Goal: Contribute content: Contribute content

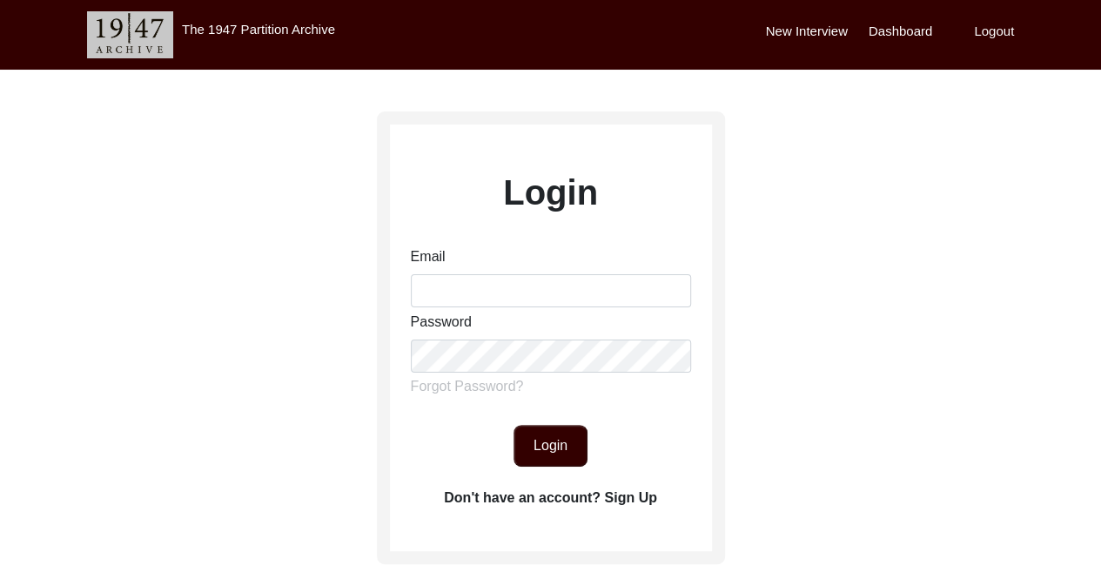
click at [510, 312] on div "Password" at bounding box center [551, 342] width 280 height 61
click at [510, 290] on input "Email" at bounding box center [551, 290] width 280 height 33
type input "[EMAIL_ADDRESS][DOMAIN_NAME]"
click at [567, 446] on button "Login" at bounding box center [550, 446] width 74 height 42
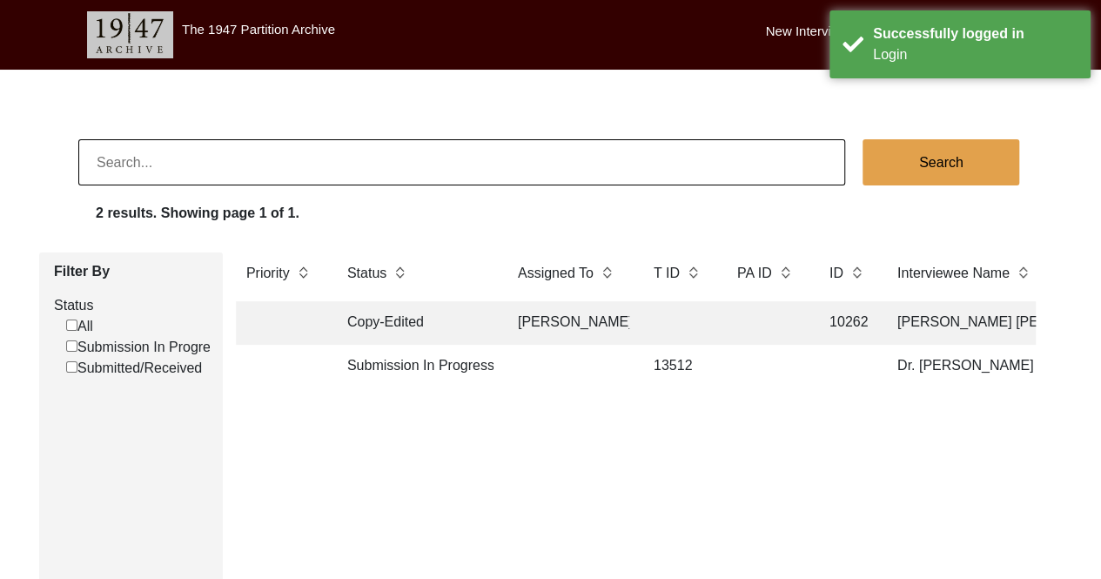
click at [299, 356] on td at bounding box center [279, 367] width 87 height 44
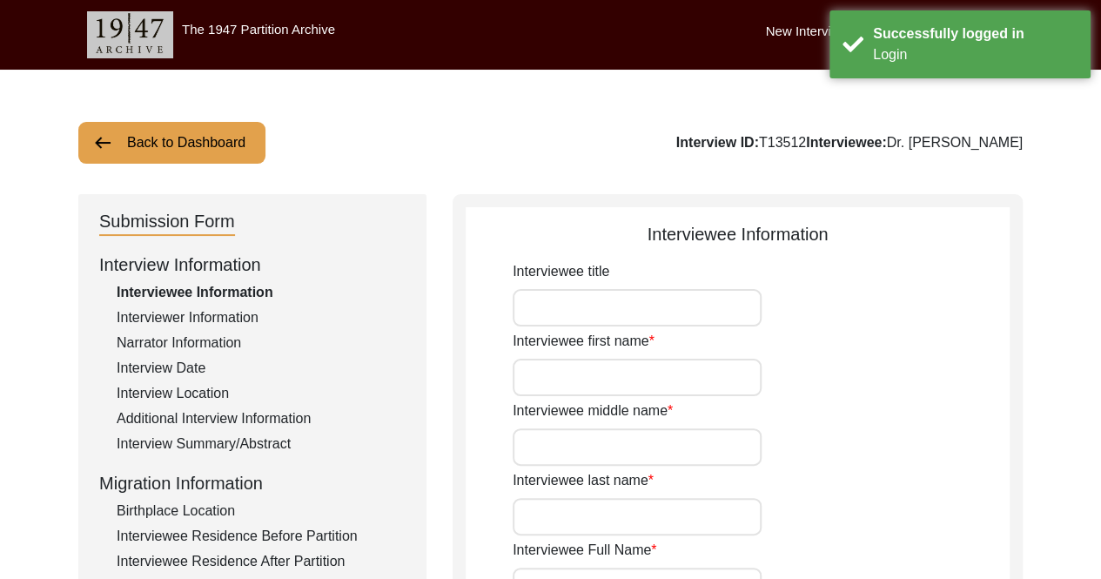
type input "Dr."
type input "[PERSON_NAME]"
type input "Babra"
type input "Dr. [PERSON_NAME]"
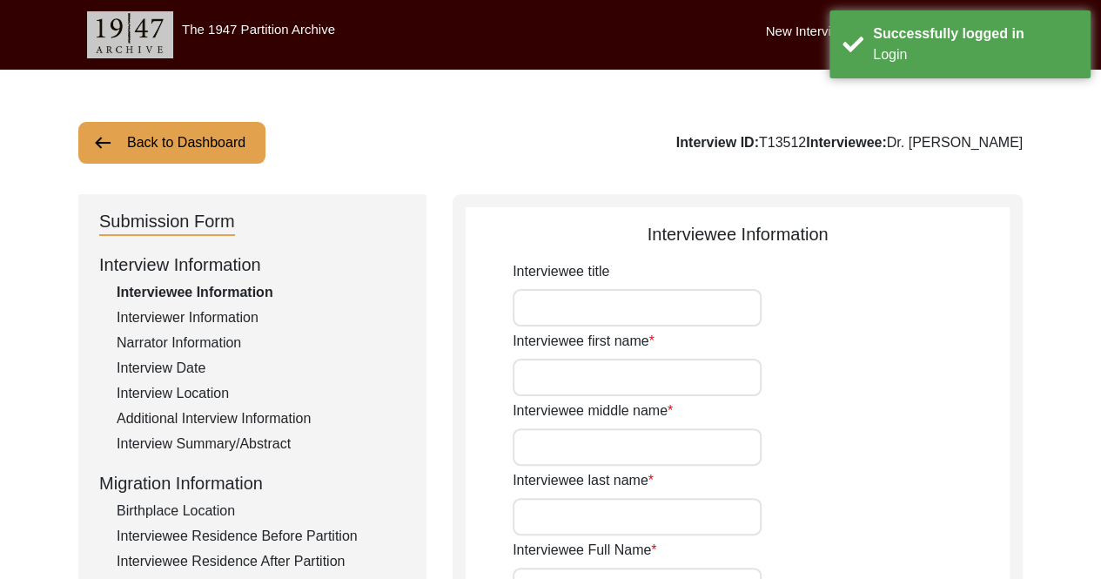
type input "07/08/192"
type input "97"
type input "[DEMOGRAPHIC_DATA]"
type input "N/A"
type textarea "N/A"
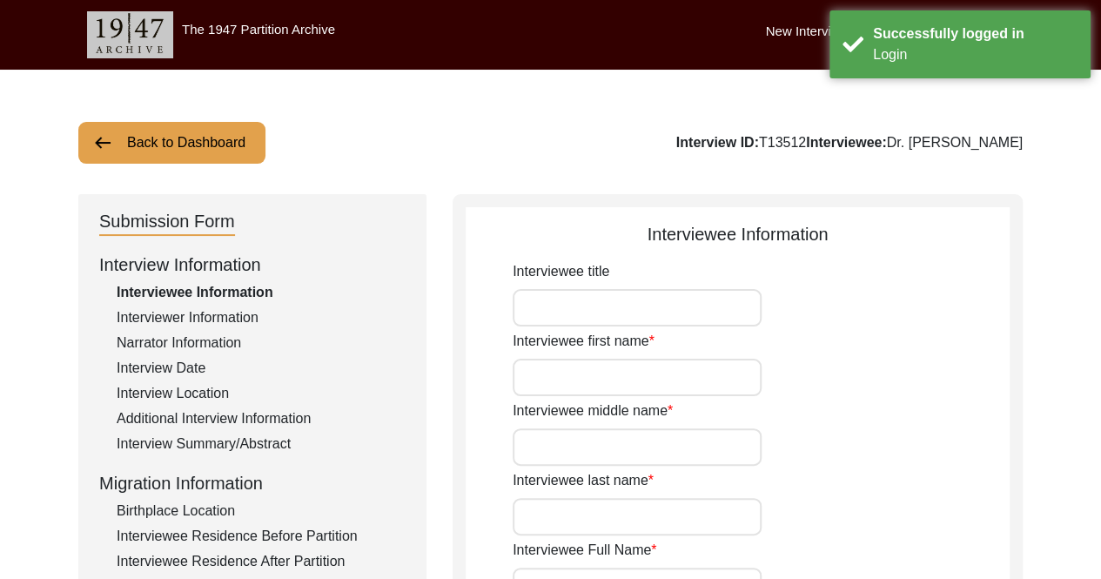
type input "Punjabi"
type input "[DEMOGRAPHIC_DATA]"
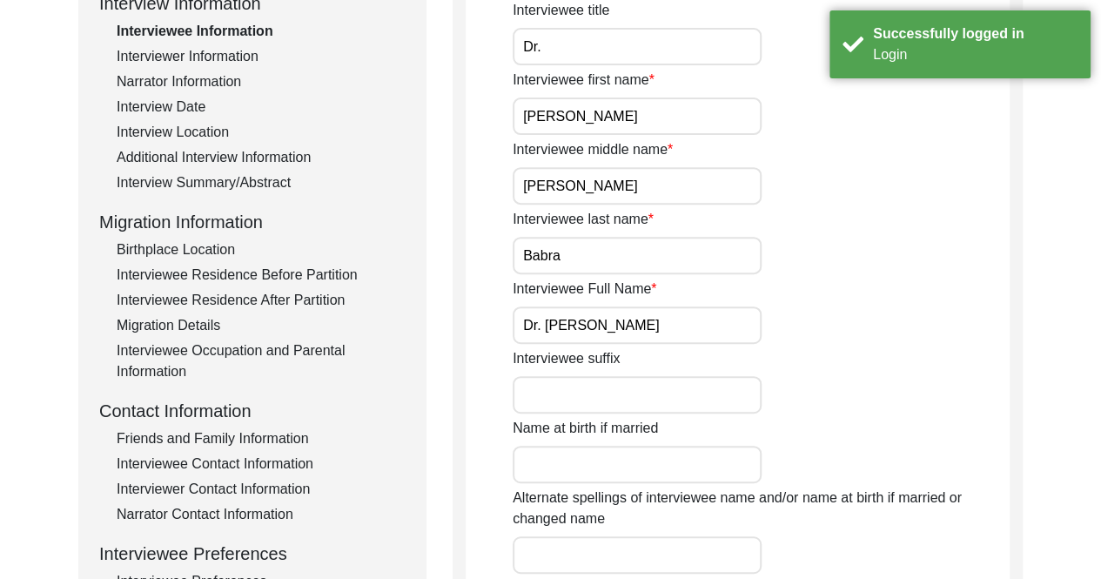
scroll to position [522, 0]
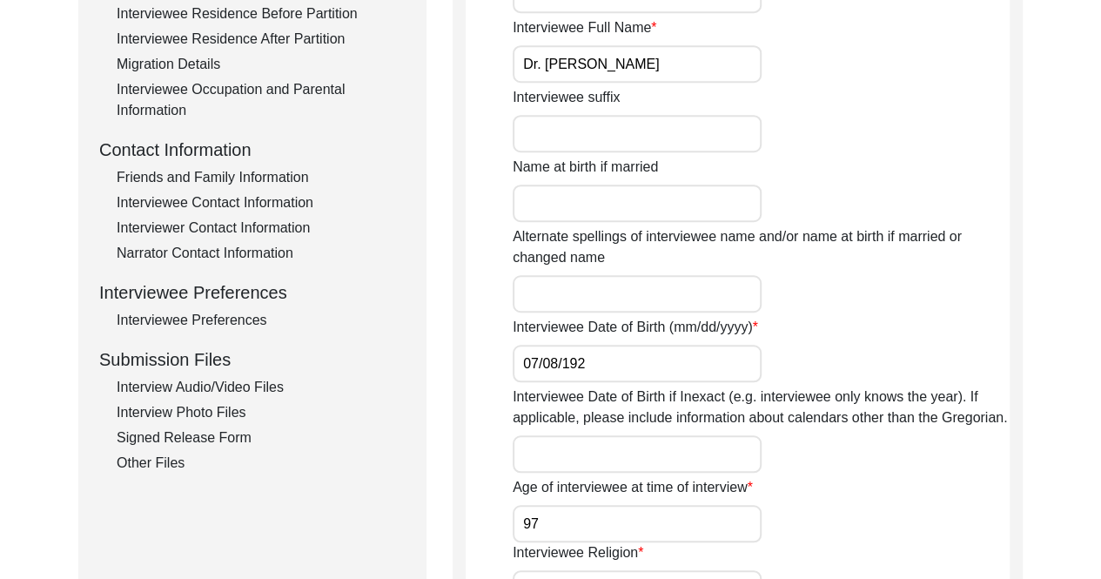
click at [217, 387] on div "Interview Audio/Video Files" at bounding box center [261, 387] width 289 height 21
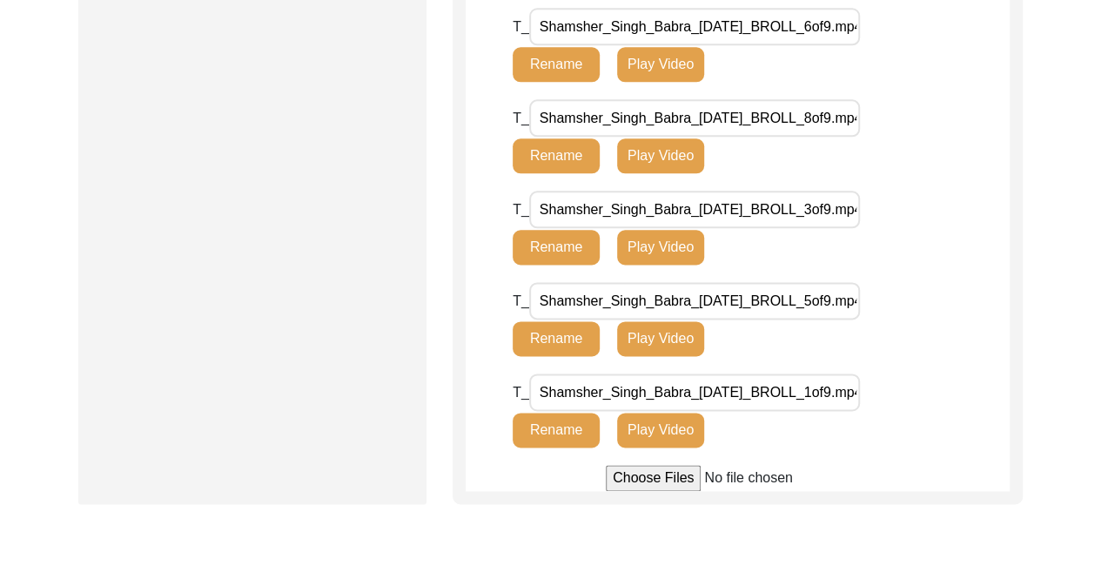
scroll to position [1044, 0]
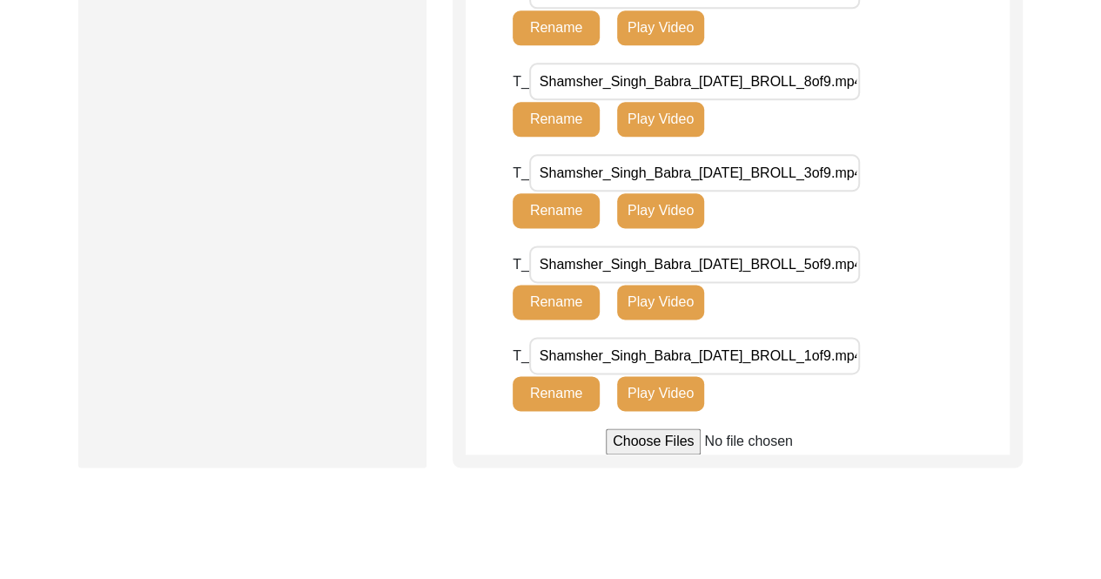
click at [647, 451] on input "file" at bounding box center [738, 441] width 264 height 26
type input "C:\fakepath\Shamsher_Singh_Babra_[DATE]_BROLL_9of9.mp4"
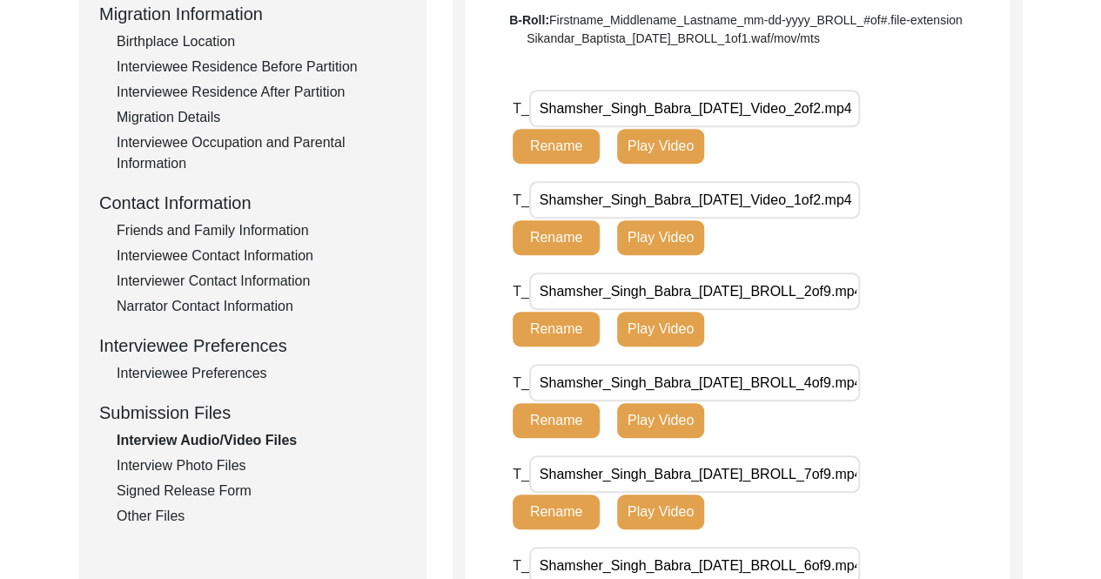
scroll to position [522, 0]
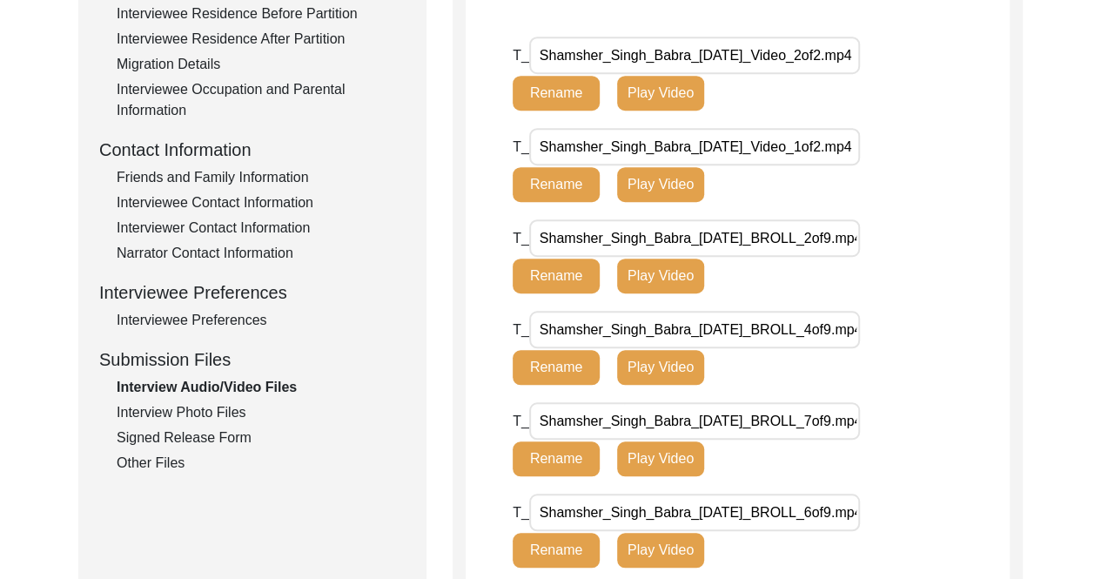
click at [221, 419] on div "Interview Photo Files" at bounding box center [261, 412] width 289 height 21
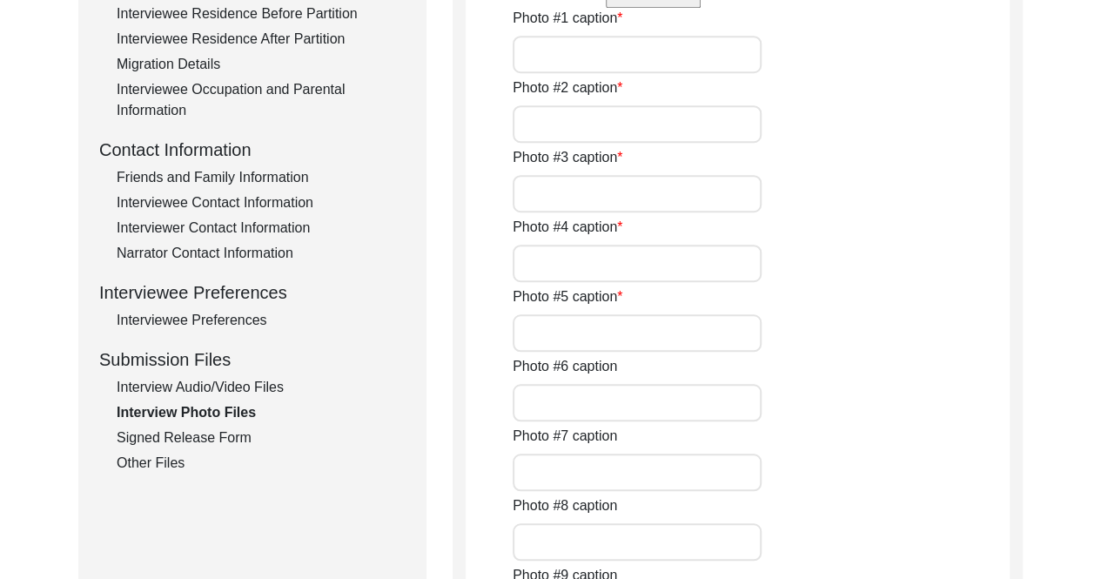
type input "Books that [PERSON_NAME] wrote about his life pre-Partition in English, Punjabi…"
type input "Picture from the book "Unblossomed Bud' written by [PERSON_NAME] that includes …"
type input "[PERSON_NAME] holding the book he wrote in Punjabi"
type input "Picture of [PERSON_NAME] father, [PERSON_NAME]"
type input "Picture from the book "Unblossomed Bud' written by [PERSON_NAME] that shows him…"
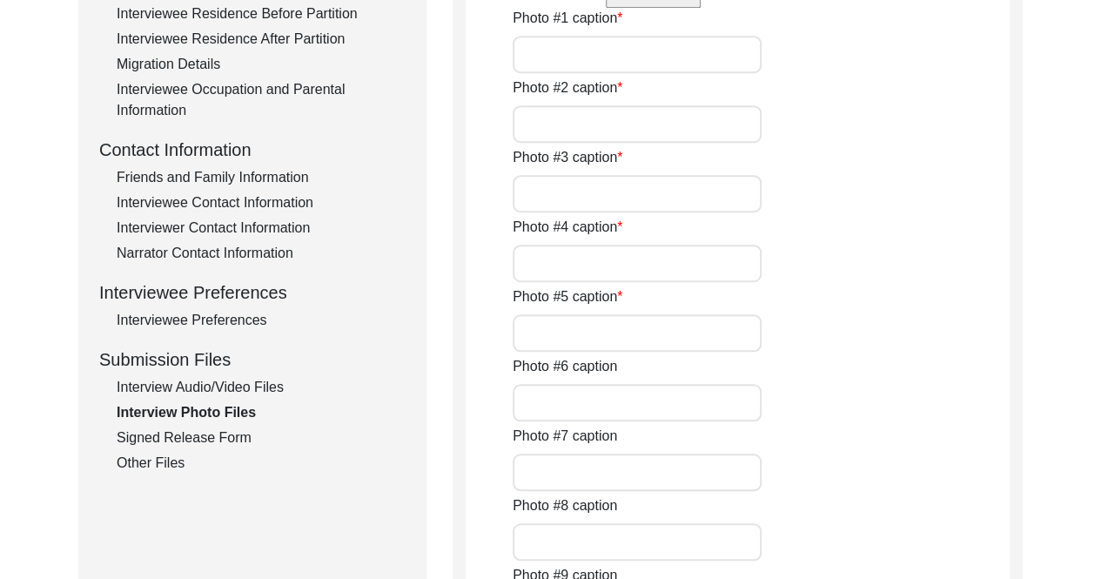
type input "[PERSON_NAME] mother, [PERSON_NAME], from his book in Urdu"
type input "[PERSON_NAME] holding one of the books he wrote"
type input "[PERSON_NAME] holding one of his book that shows a picture of his parents"
type input "[PERSON_NAME] holding one of the books he wrote"
type input "Picture of [PERSON_NAME] father on the wall next to swords he was gifted"
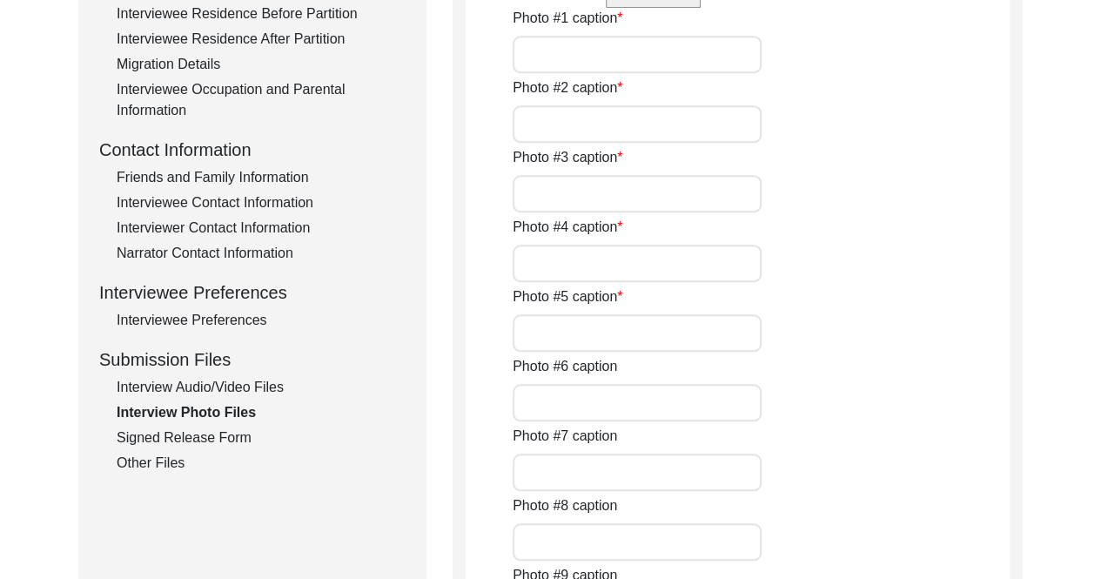
type input "Picture of [PERSON_NAME] while he was representing the World Bank at a UN Confe…"
type input "[PERSON_NAME] and his wife and colleagues taking a picture with Prime Minister …"
type textarea "#13: Front cover of a report [PERSON_NAME] wrote on his experience visiting [GE…"
type input "9"
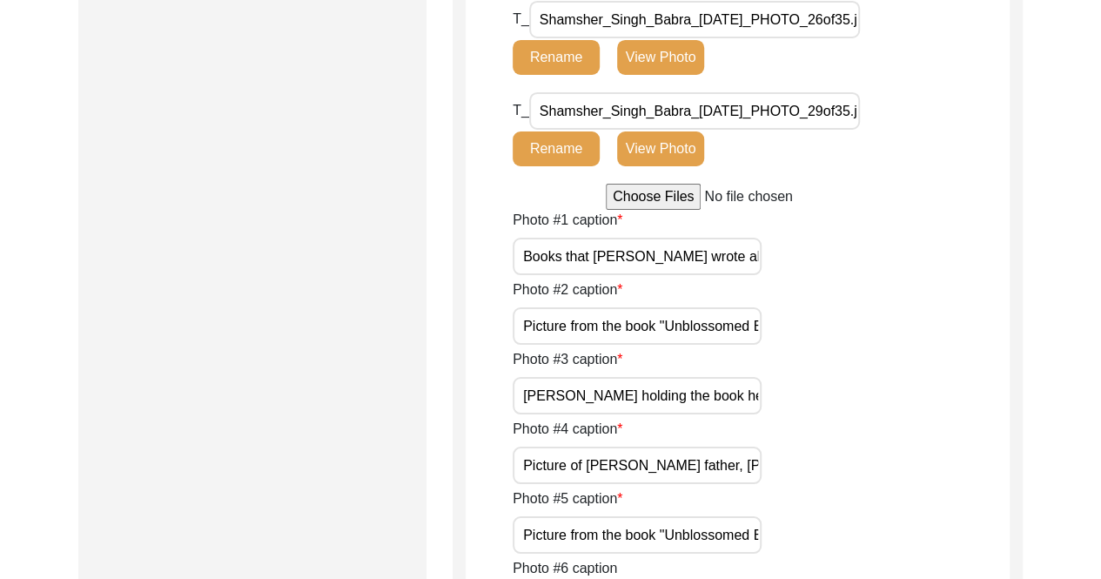
scroll to position [2959, 0]
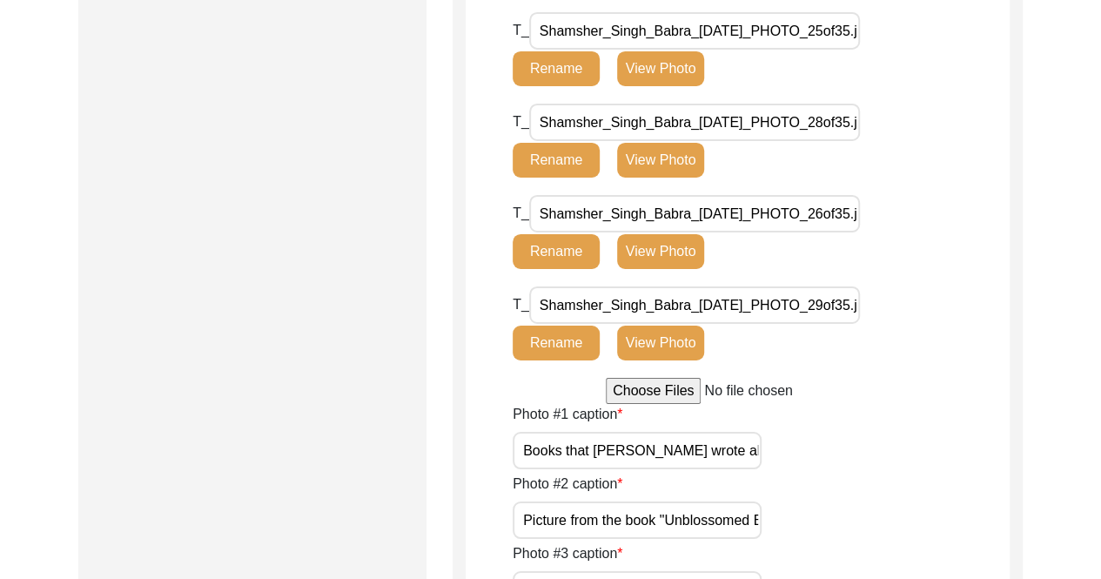
click at [834, 302] on input "Shamsher_Singh_Babra_[DATE]_PHOTO_29of35.jpg" at bounding box center [694, 304] width 331 height 37
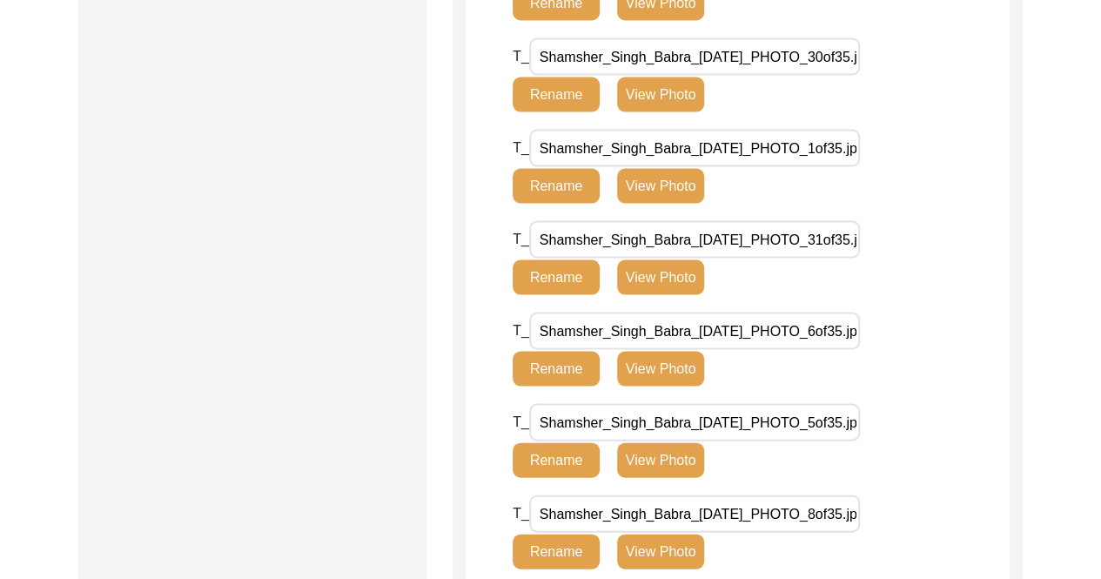
scroll to position [0, 0]
click at [845, 246] on input "Shamsher_Singh_Babra_[DATE]_PHOTO_31of35.jpg" at bounding box center [694, 239] width 331 height 37
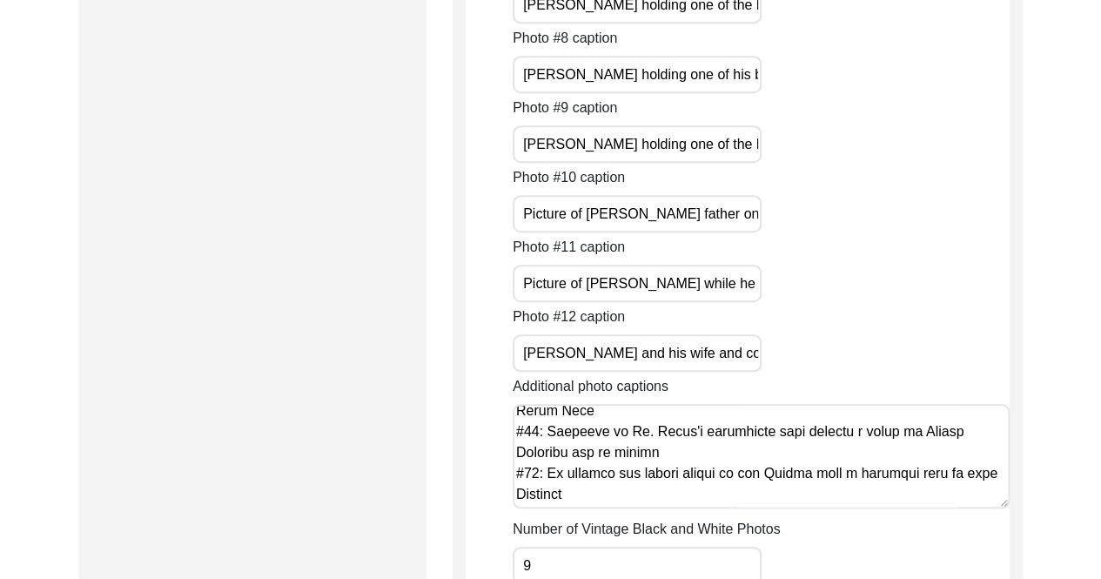
scroll to position [3829, 0]
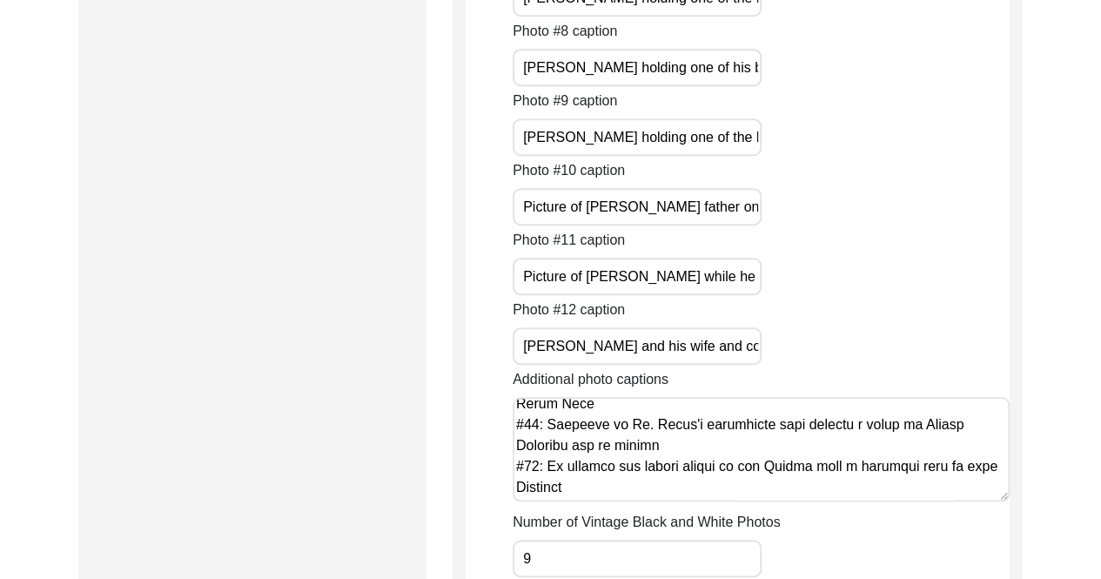
click at [971, 281] on div "Photo #11 caption Picture of [PERSON_NAME] while he was representing the World …" at bounding box center [761, 262] width 497 height 65
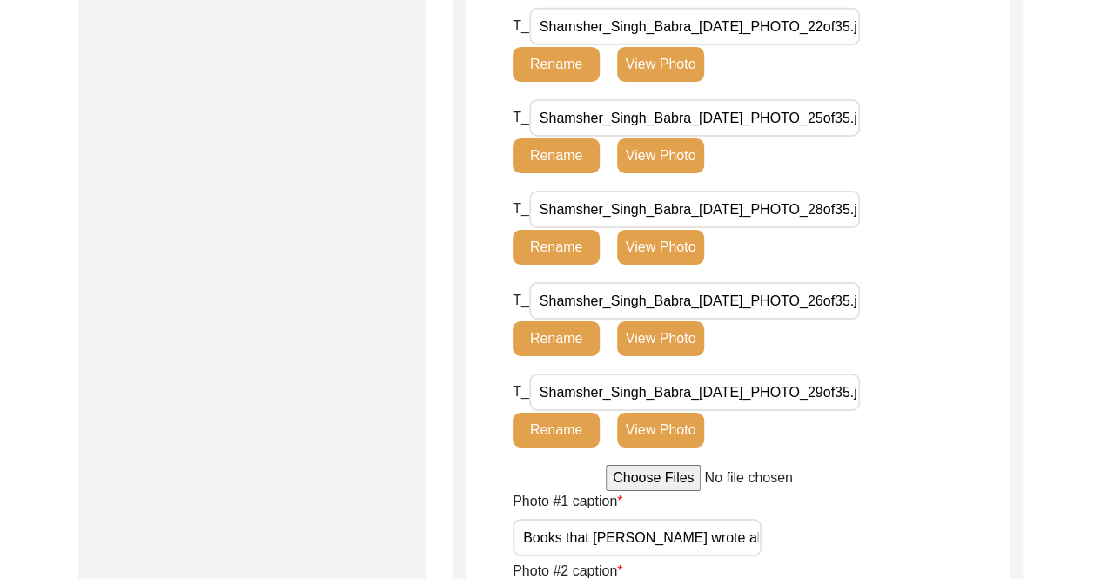
scroll to position [3046, 0]
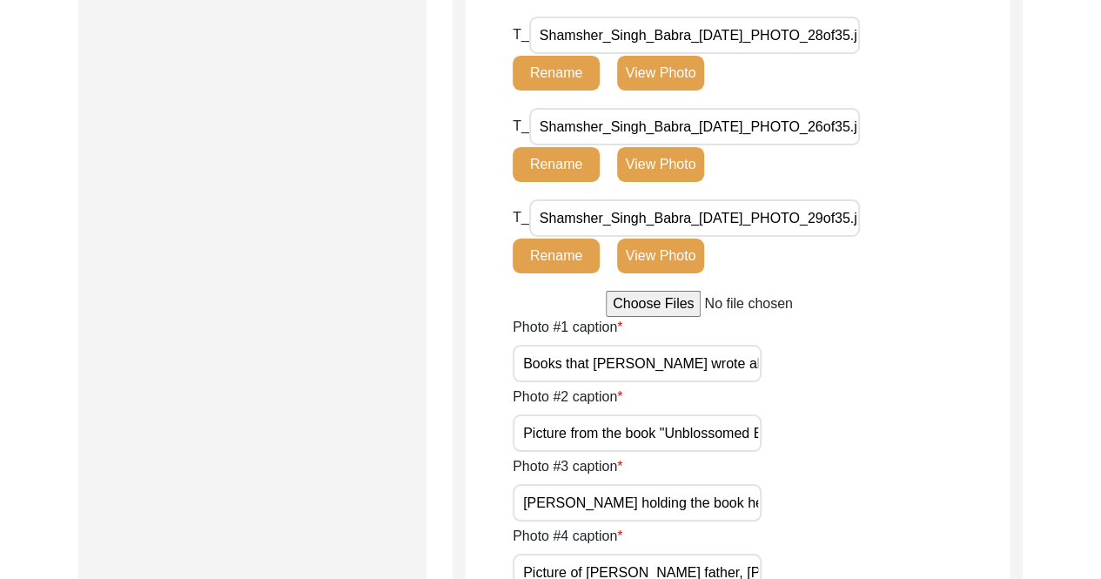
click at [662, 306] on input "file" at bounding box center [738, 304] width 264 height 26
type input "C:\fakepath\Shamsher_Singh_Babra_[DATE]_PHOTO_33of35.jpg"
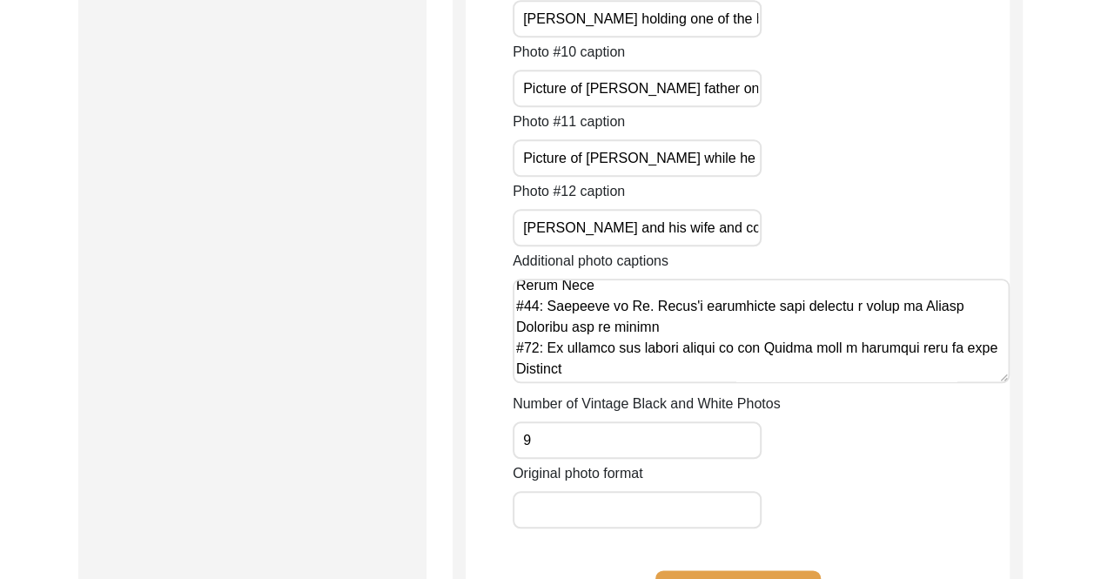
scroll to position [4177, 0]
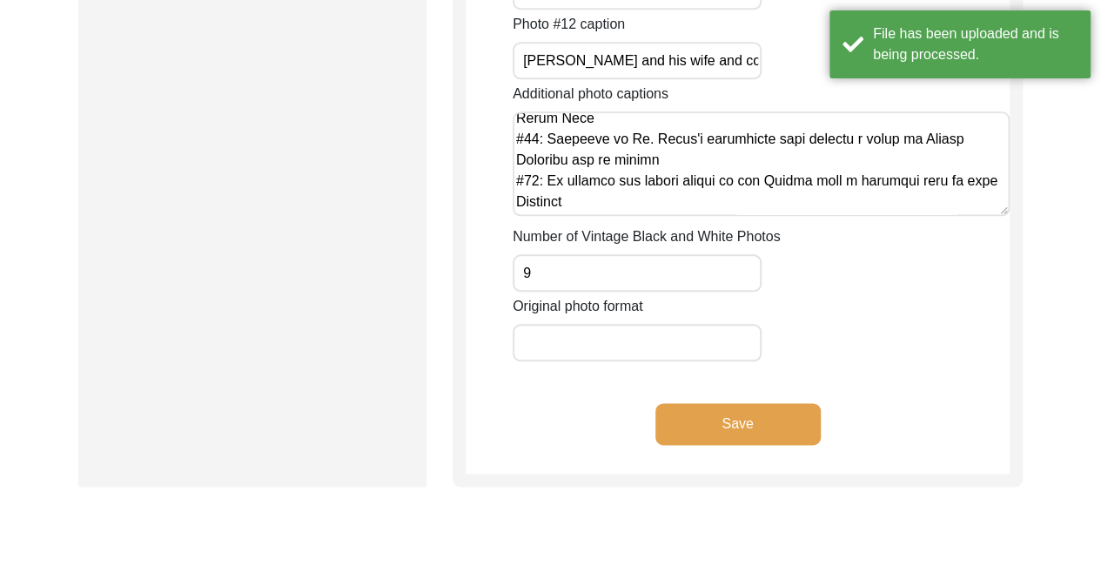
click at [856, 207] on textarea "Additional photo captions" at bounding box center [761, 163] width 497 height 104
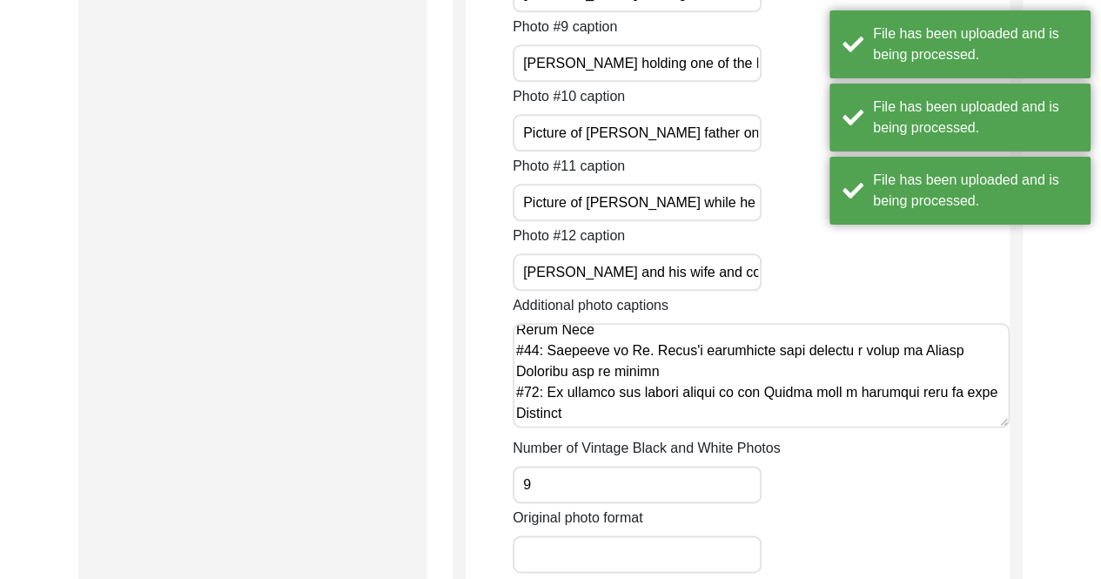
click at [863, 413] on textarea "Additional photo captions" at bounding box center [761, 375] width 497 height 104
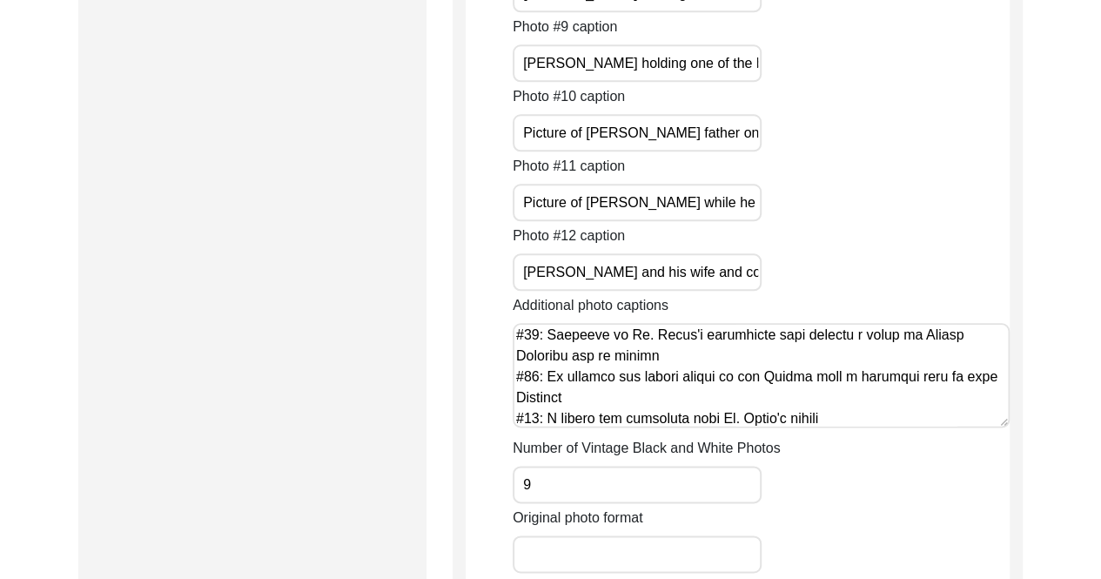
click at [601, 417] on textarea "Additional photo captions" at bounding box center [761, 375] width 497 height 104
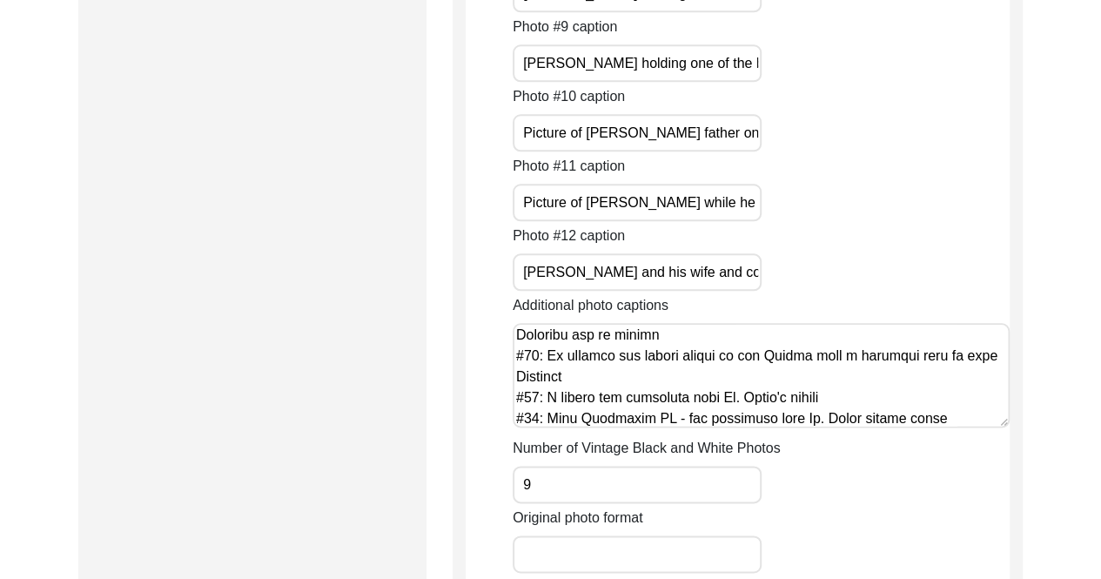
click at [679, 394] on textarea "Additional photo captions" at bounding box center [761, 375] width 497 height 104
click at [670, 396] on textarea "Additional photo captions" at bounding box center [761, 375] width 497 height 104
click at [675, 394] on textarea "Additional photo captions" at bounding box center [761, 375] width 497 height 104
click at [624, 402] on textarea "Additional photo captions" at bounding box center [761, 375] width 497 height 104
click at [627, 417] on textarea "Additional photo captions" at bounding box center [761, 375] width 497 height 104
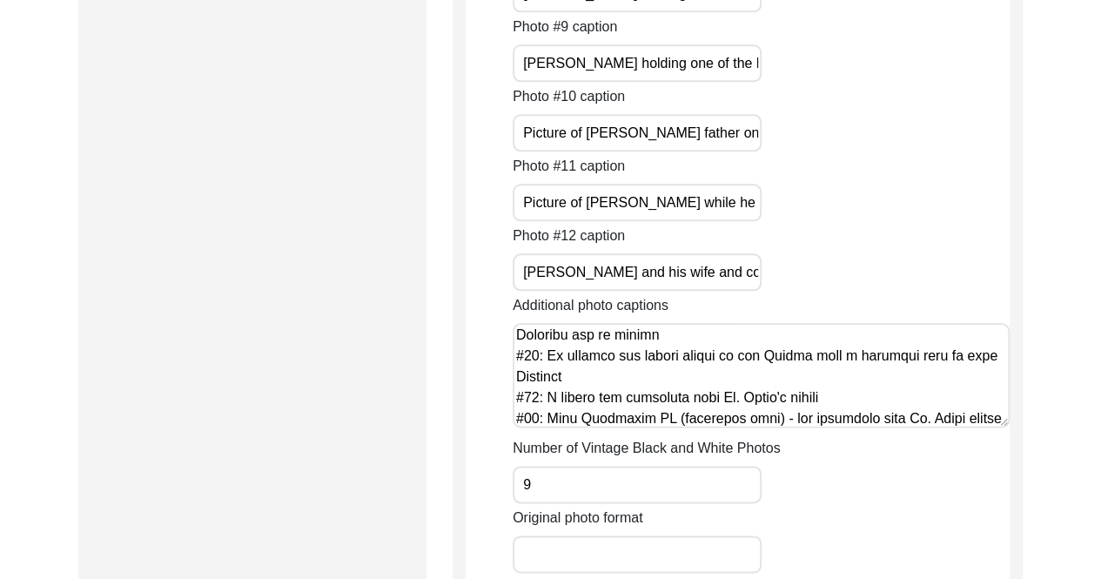
scroll to position [587, 0]
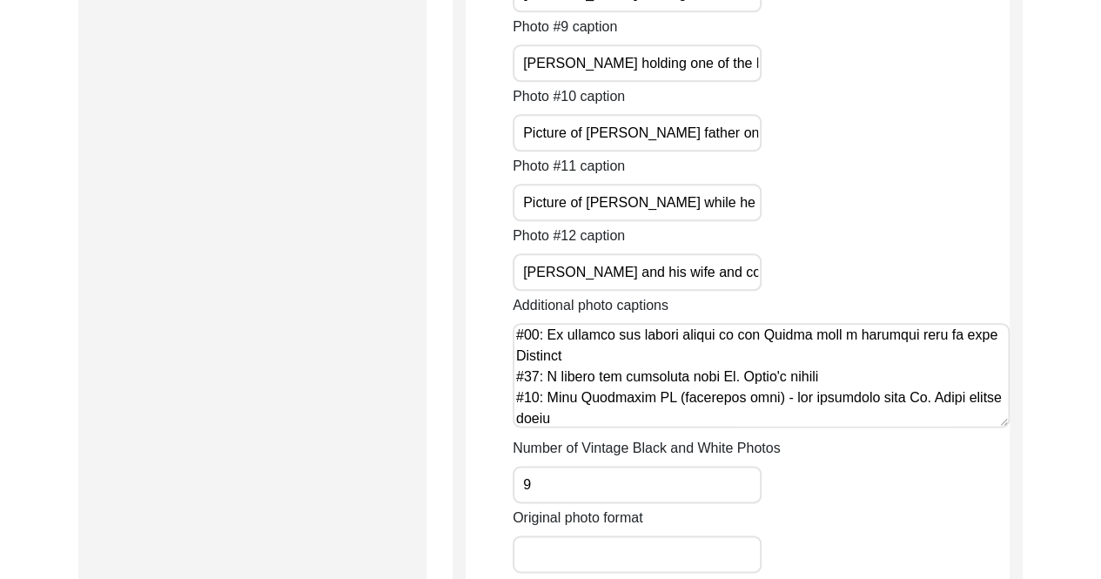
click at [606, 417] on textarea "Additional photo captions" at bounding box center [761, 375] width 497 height 104
paste textarea "Shamsher_Singh_Babra_[DATE]_PHOTO_33of35"
drag, startPoint x: 600, startPoint y: 392, endPoint x: 548, endPoint y: 370, distance: 56.9
click at [548, 370] on textarea "Additional photo captions" at bounding box center [761, 375] width 497 height 104
click at [573, 418] on textarea "Additional photo captions" at bounding box center [761, 375] width 497 height 104
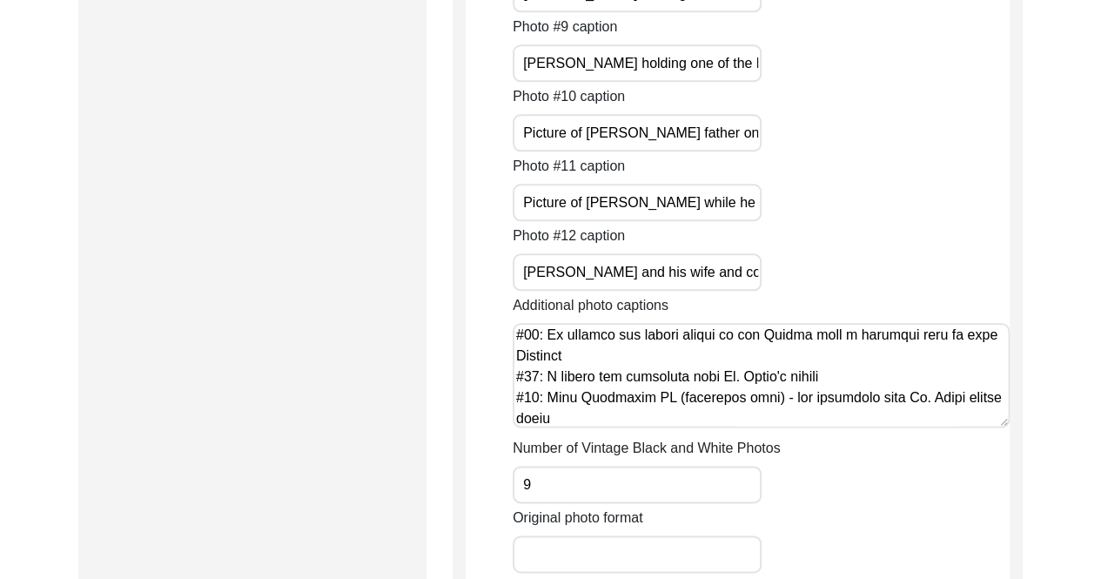
paste textarea "[DEMOGRAPHIC_DATA] Gurudwara DC (landscape view) - the gurudwara that [PERSON_N…"
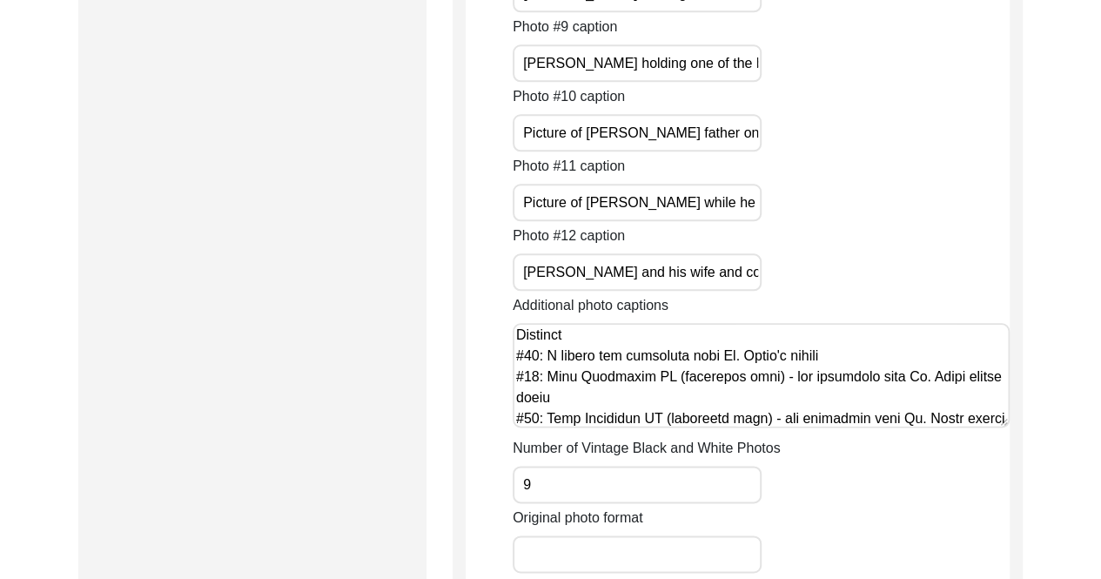
drag, startPoint x: 634, startPoint y: 415, endPoint x: 783, endPoint y: 400, distance: 150.4
click at [783, 400] on textarea "Additional photo captions" at bounding box center [761, 375] width 497 height 104
paste textarea "[DEMOGRAPHIC_DATA] Gurudwara DC (landscape view) - the gurudwara that [PERSON_N…"
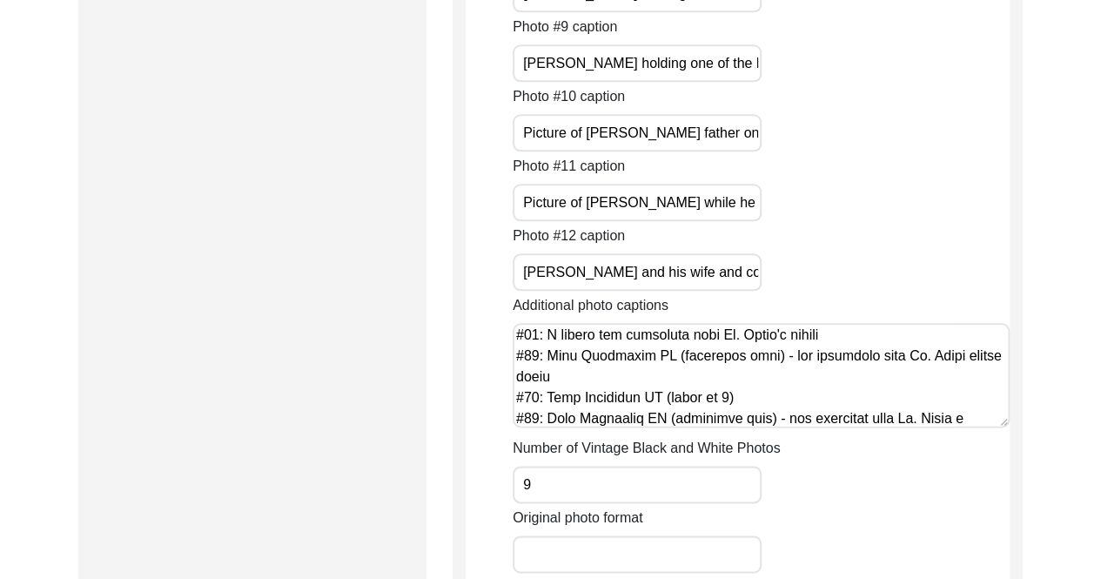
scroll to position [613, 0]
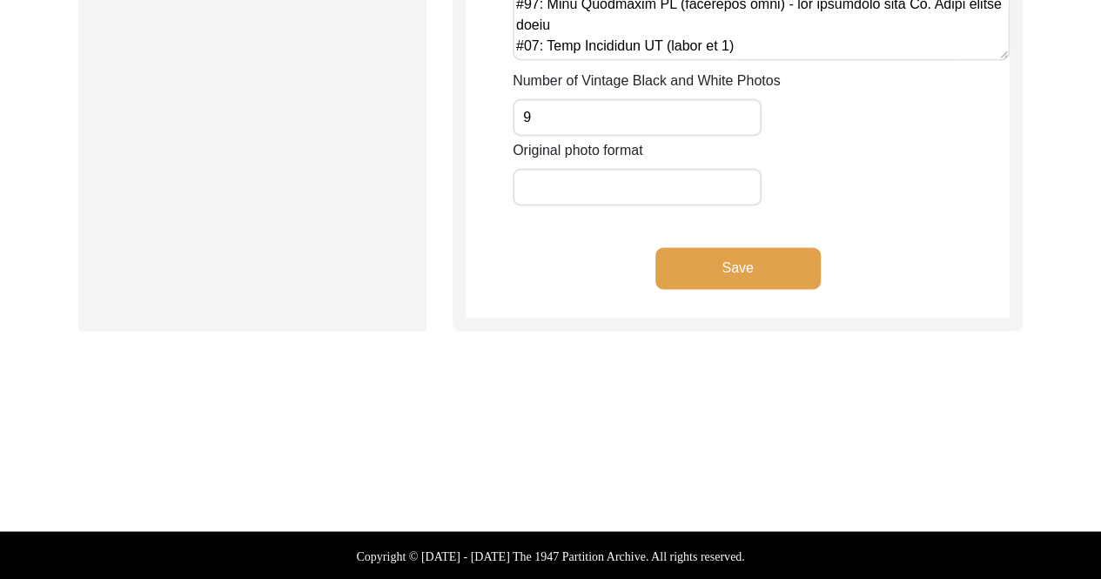
type textarea "#13: Front cover of a report [PERSON_NAME] wrote on his experience visiting [GE…"
click at [762, 247] on button "Save" at bounding box center [737, 268] width 165 height 42
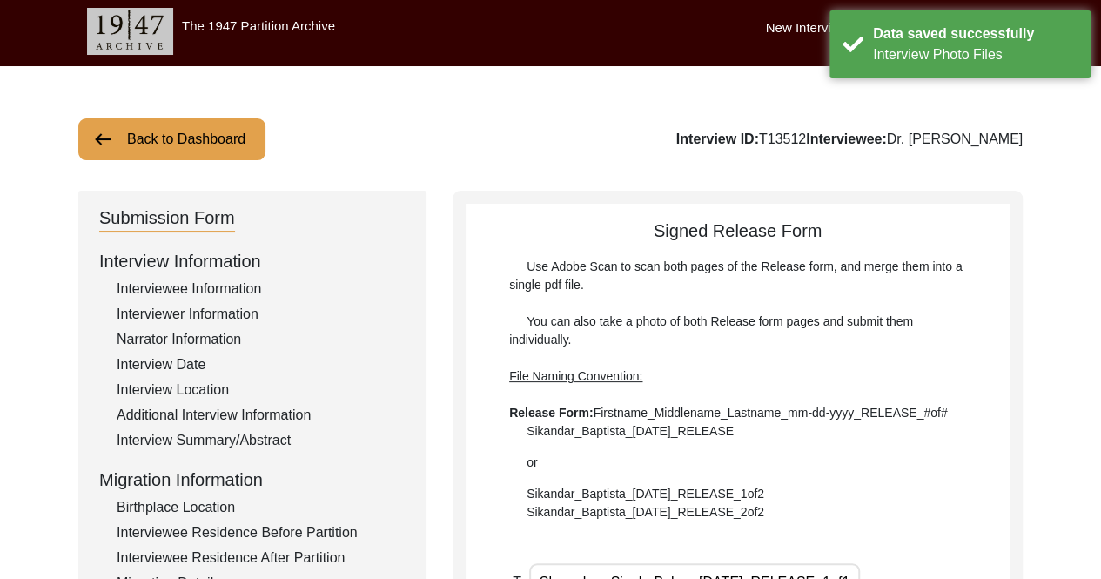
scroll to position [0, 0]
